Goal: Transaction & Acquisition: Download file/media

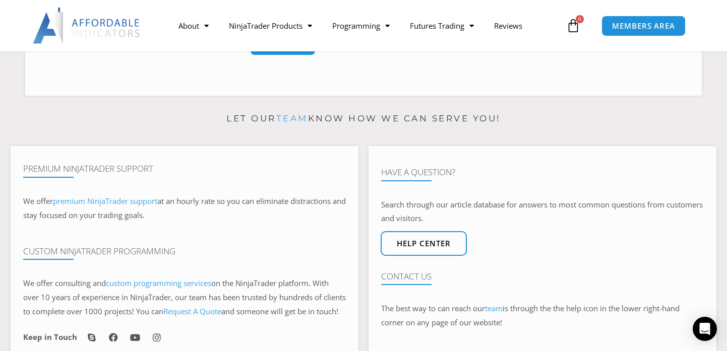
scroll to position [321, 0]
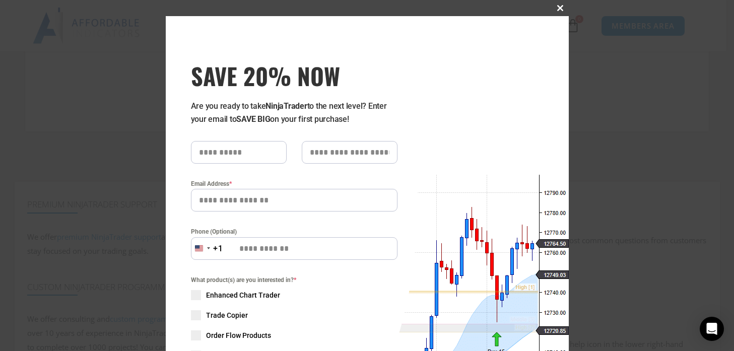
click at [558, 9] on span at bounding box center [561, 8] width 16 height 6
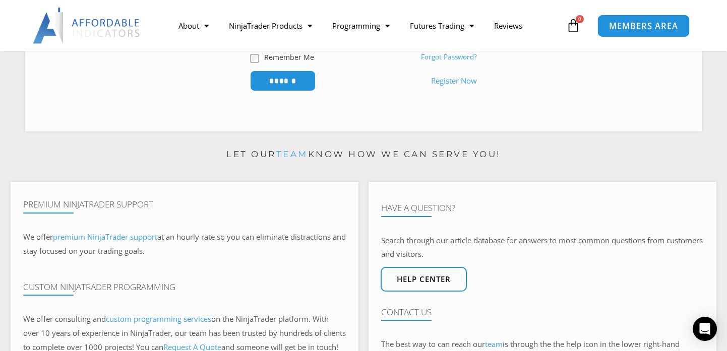
click at [658, 27] on span "MEMBERS AREA" at bounding box center [643, 26] width 69 height 9
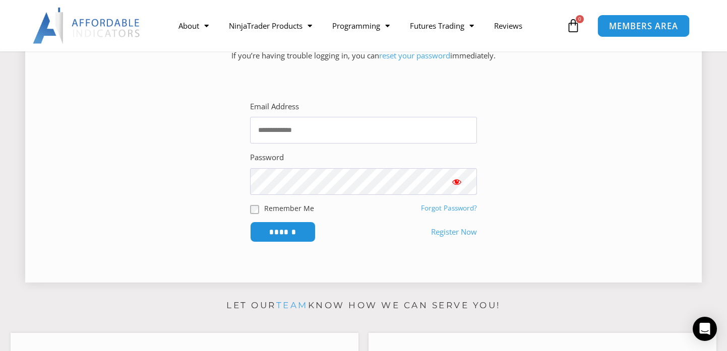
scroll to position [119, 0]
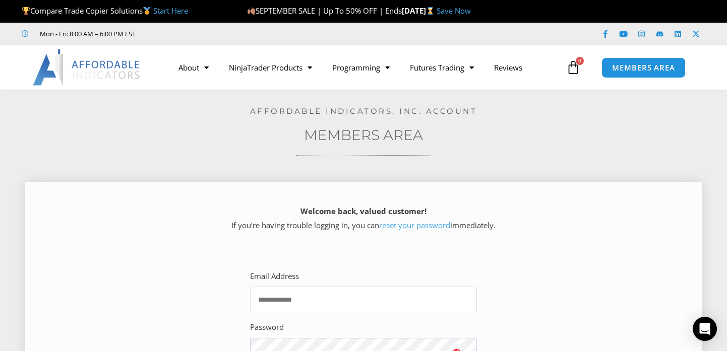
click at [322, 294] on input "Email Address" at bounding box center [363, 300] width 227 height 27
type input "**********"
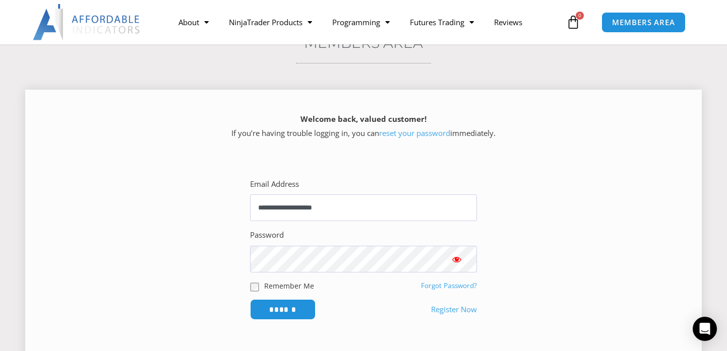
scroll to position [101, 0]
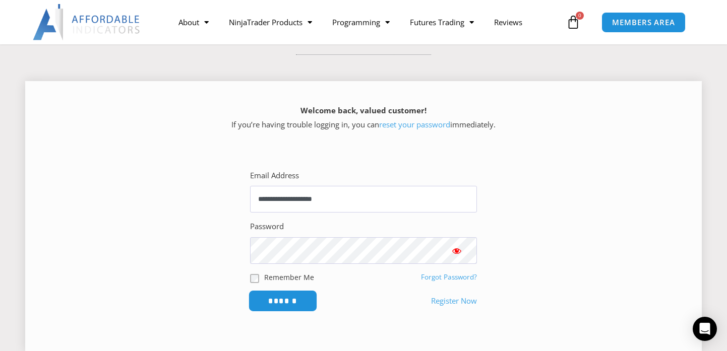
click at [290, 297] on input "******" at bounding box center [282, 301] width 69 height 22
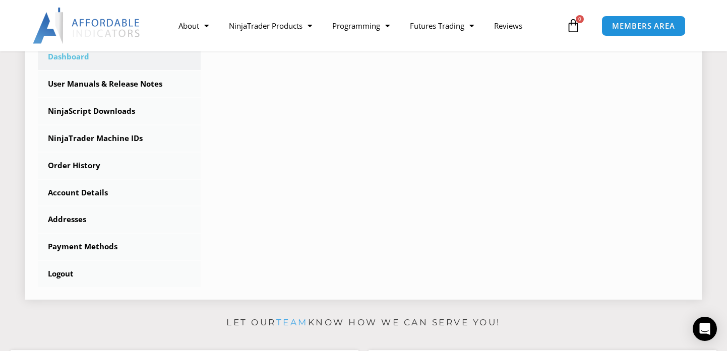
scroll to position [302, 0]
click at [113, 109] on link "NinjaScript Downloads" at bounding box center [119, 111] width 163 height 26
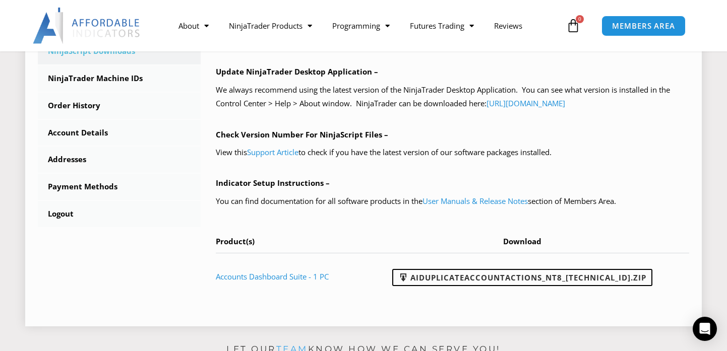
scroll to position [403, 0]
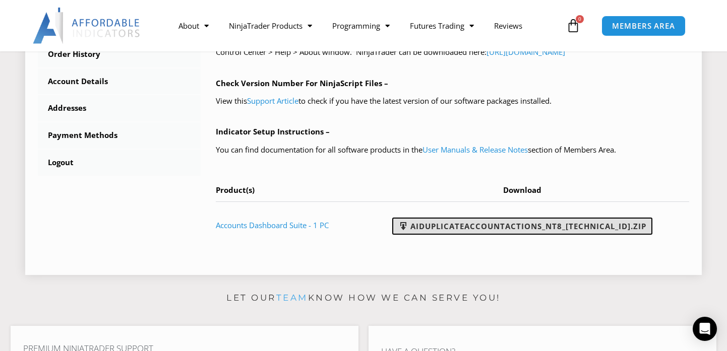
click at [507, 223] on link "AIDuplicateAccountActions_NT8_[TECHNICAL_ID].zip" at bounding box center [522, 226] width 260 height 17
